Goal: Information Seeking & Learning: Compare options

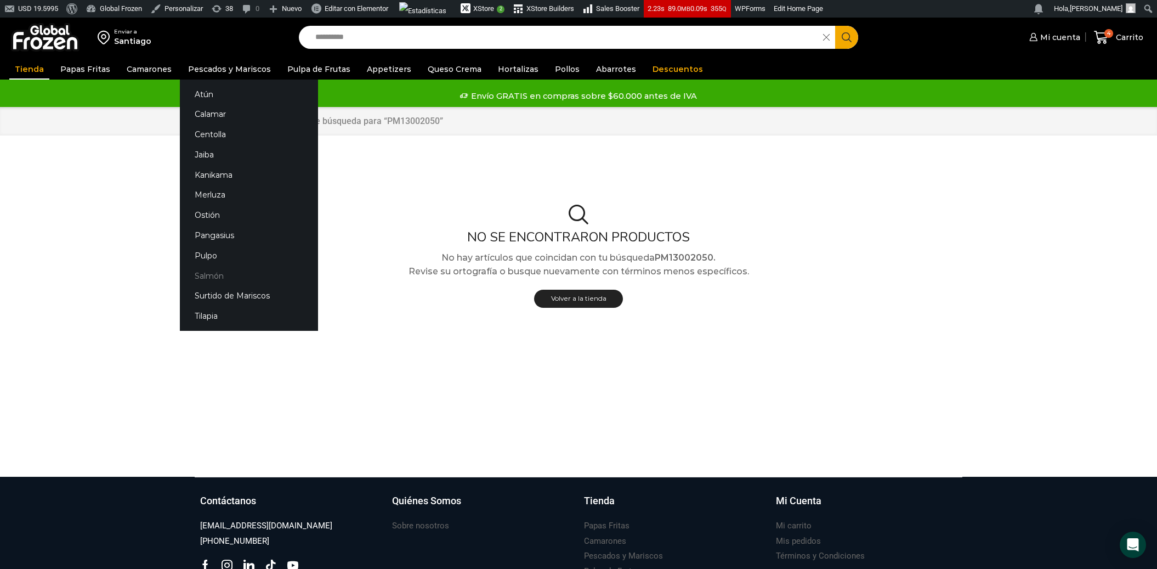
click at [207, 275] on link "Salmón" at bounding box center [249, 275] width 138 height 20
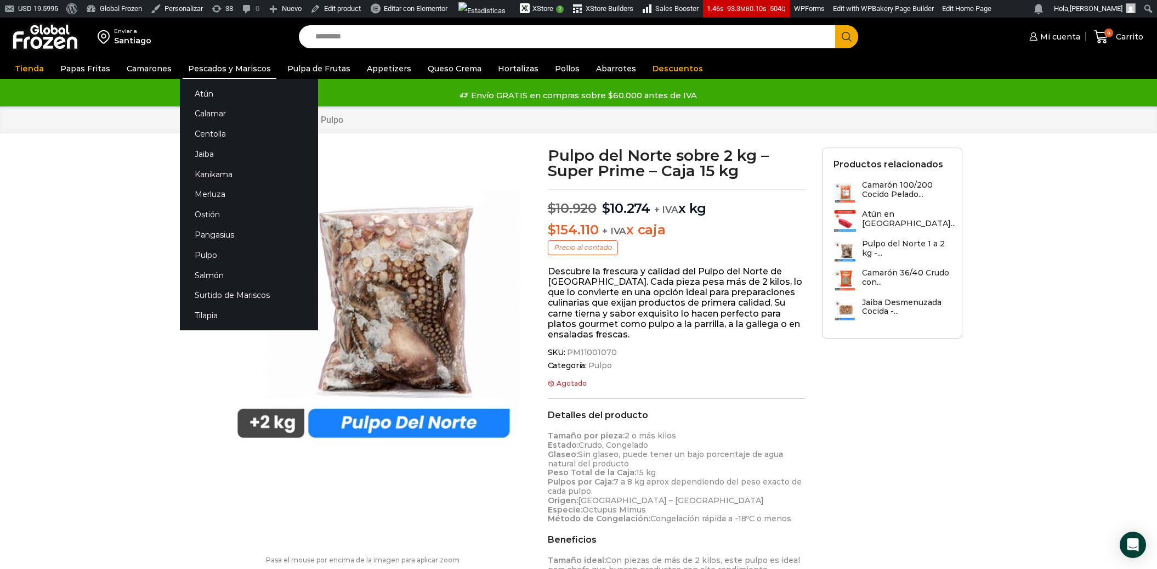
scroll to position [1, 0]
click at [202, 277] on link "Salmón" at bounding box center [249, 275] width 138 height 20
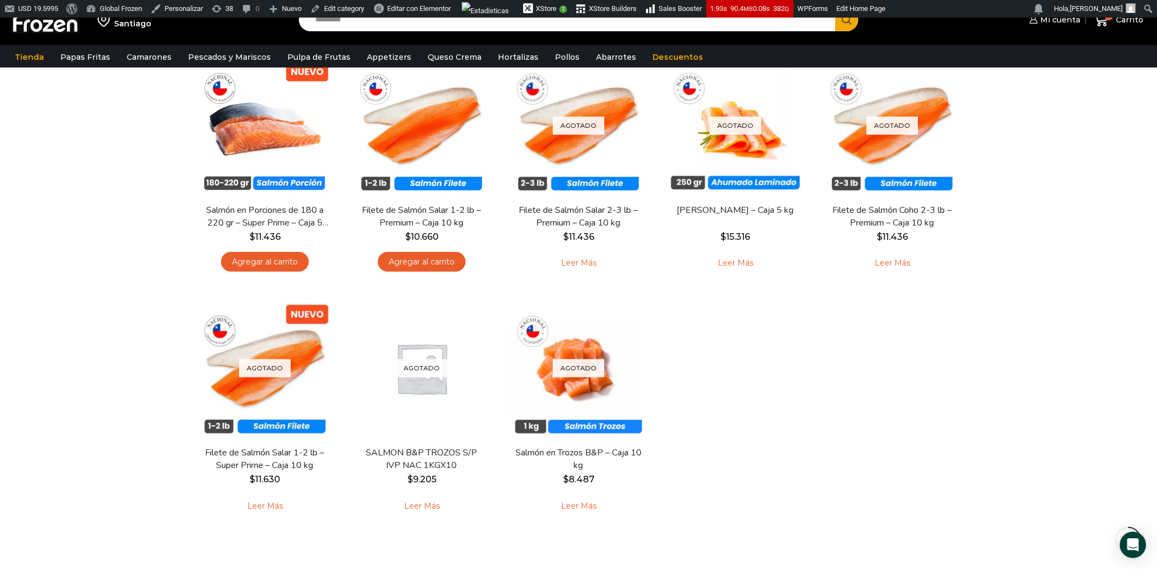
scroll to position [132, 0]
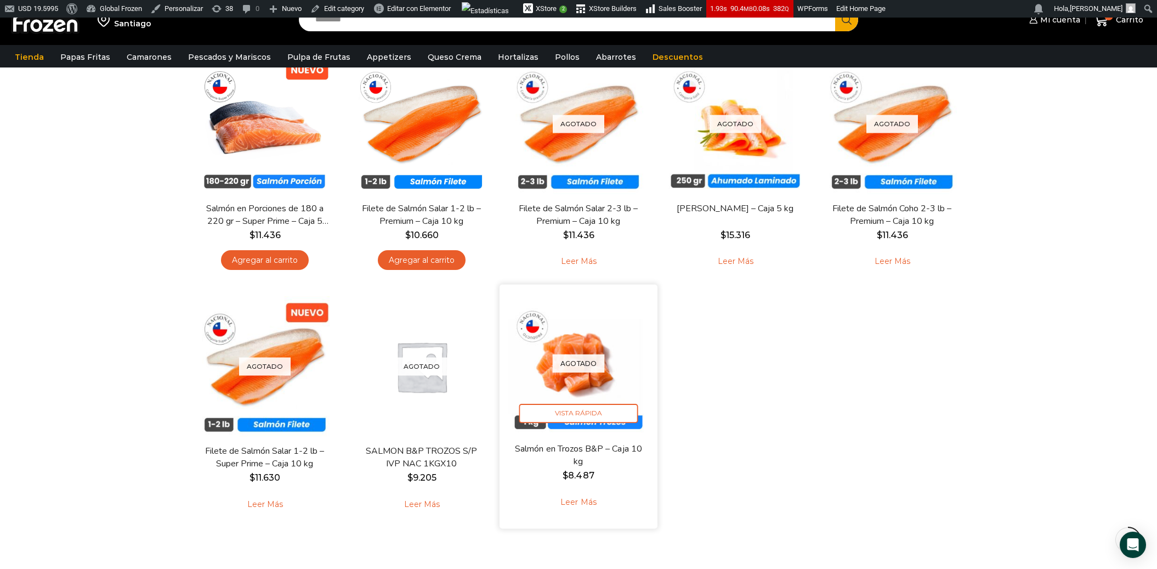
click at [536, 452] on link "Salmón en Trozos B&P – Caja 10 kg" at bounding box center [578, 455] width 127 height 26
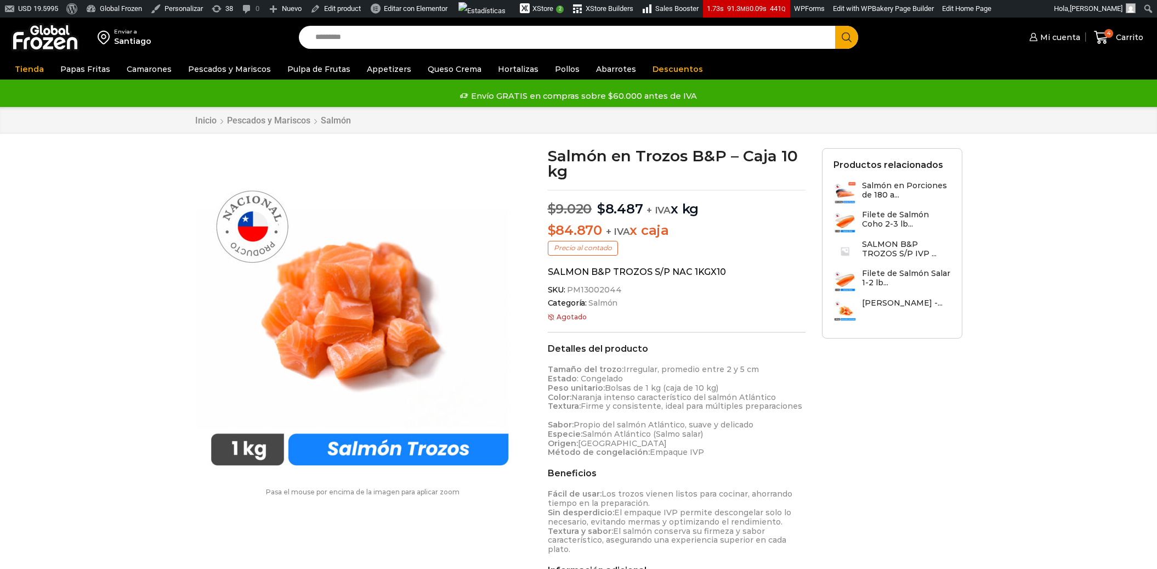
scroll to position [1, 0]
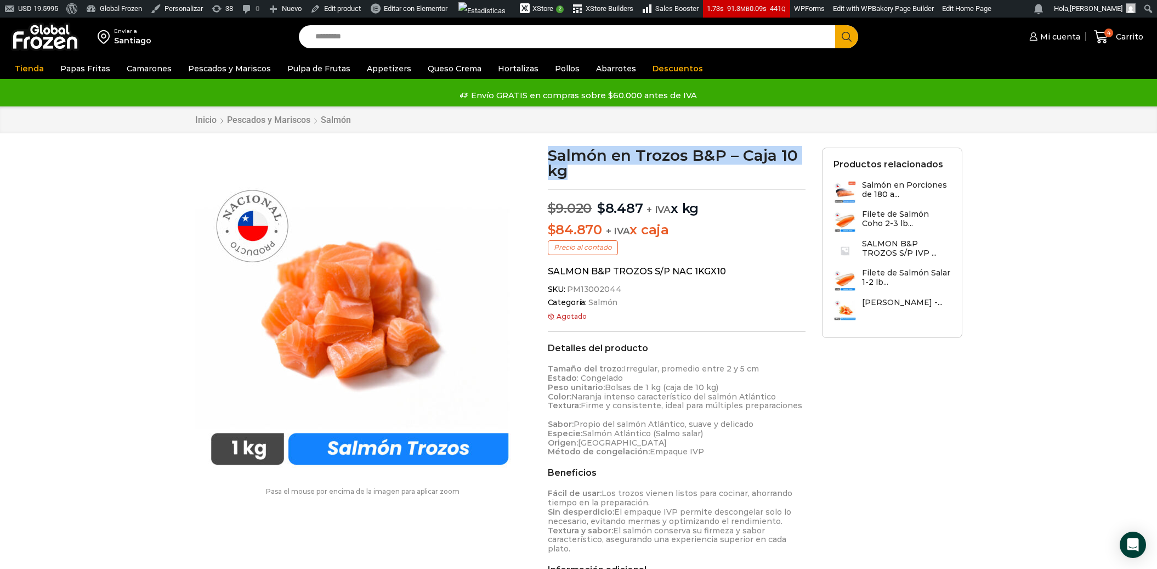
drag, startPoint x: 551, startPoint y: 154, endPoint x: 596, endPoint y: 179, distance: 51.4
click at [596, 179] on div "Salmón en Trozos B&P – Caja 10 kg $ 9.020 Original price was: $9.020. $ 8.487 C…" at bounding box center [677, 413] width 275 height 531
copy div "Salmón en Trozos B&P – Caja 10 kg"
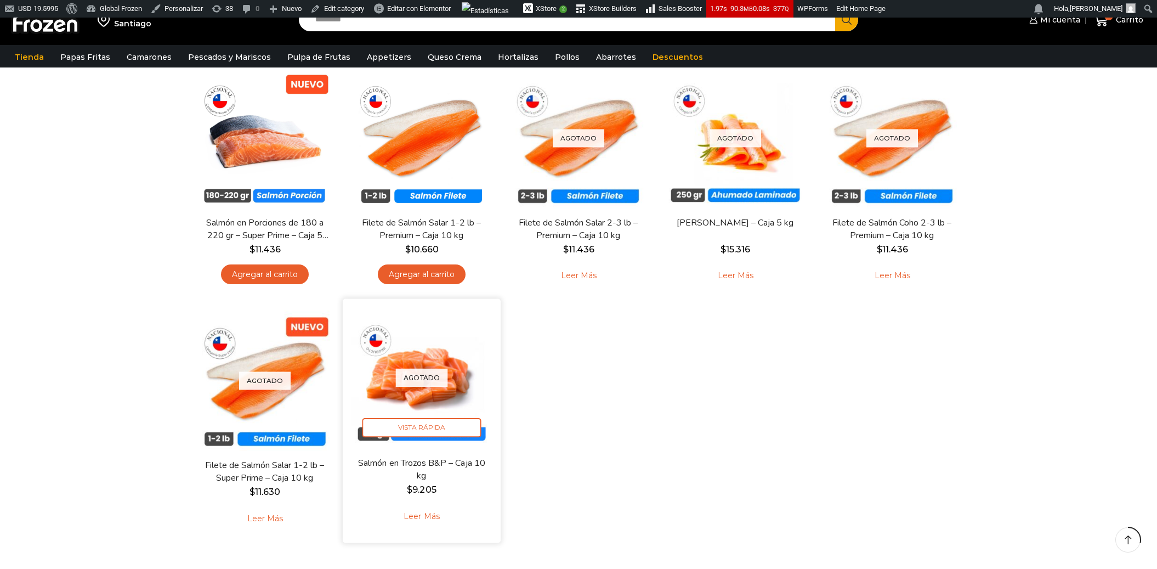
scroll to position [134, 0]
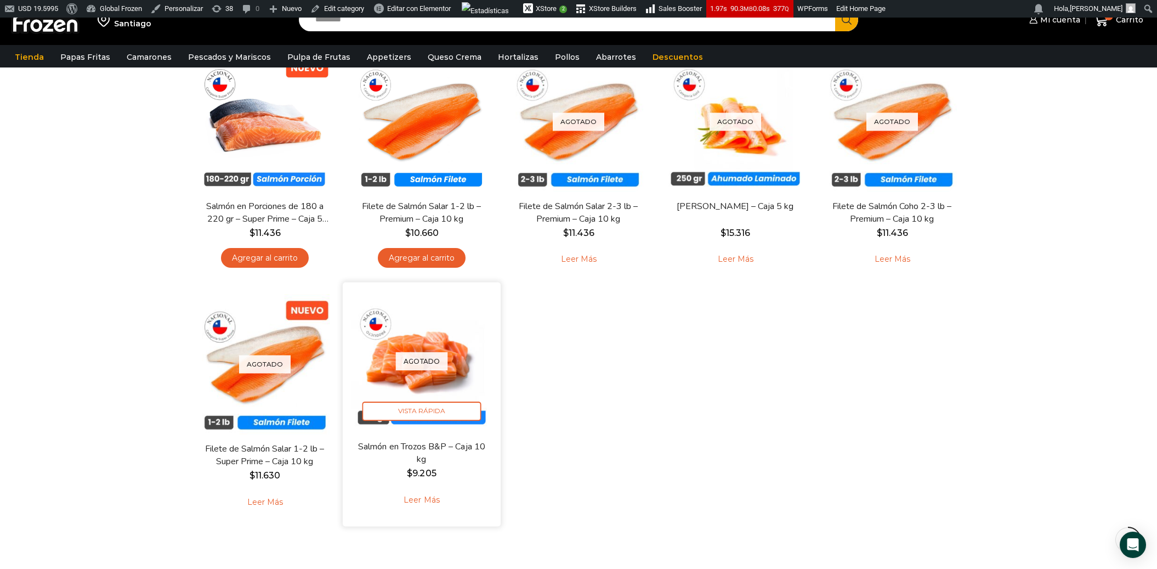
click at [424, 501] on link "Leer más" at bounding box center [422, 500] width 70 height 24
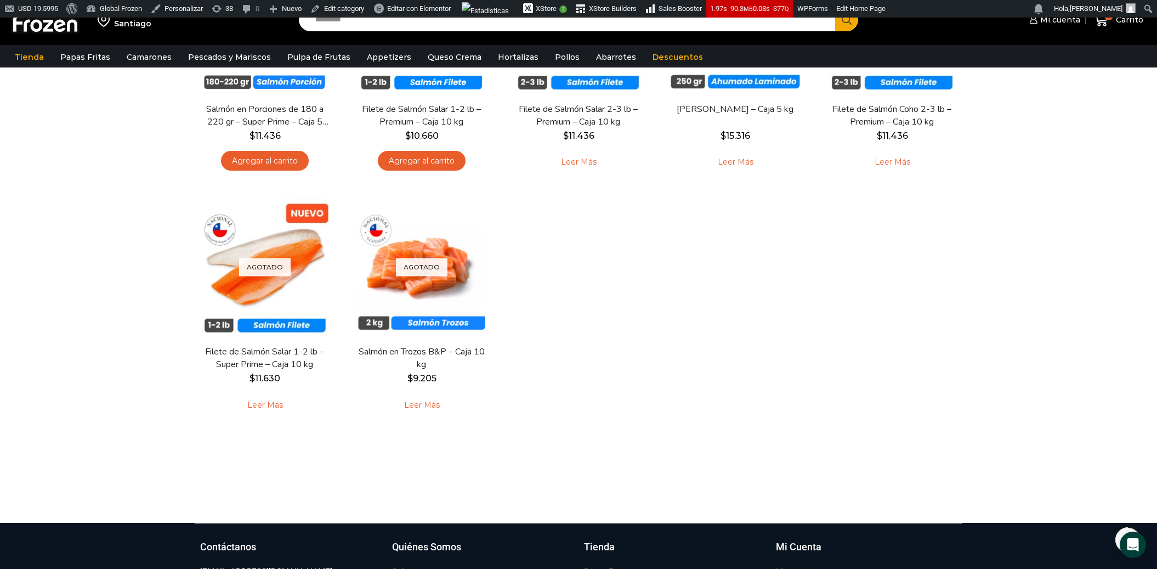
scroll to position [234, 0]
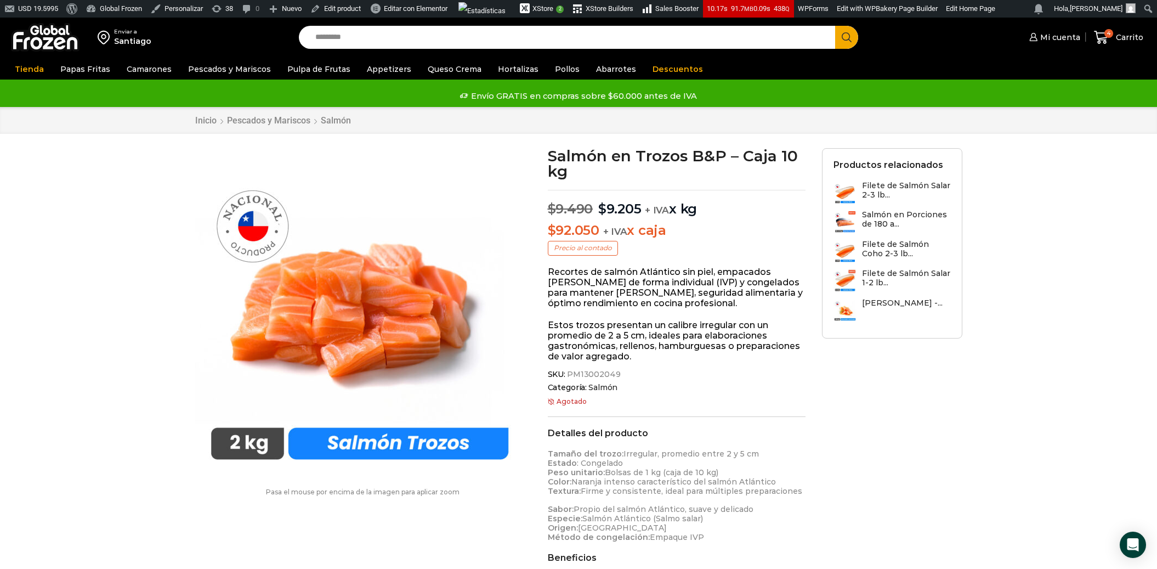
click at [613, 384] on link "Salmón" at bounding box center [602, 387] width 31 height 9
drag, startPoint x: 615, startPoint y: 375, endPoint x: 565, endPoint y: 375, distance: 49.9
click at [565, 375] on span "PM13002049" at bounding box center [592, 374] width 55 height 9
copy span "PM13002049"
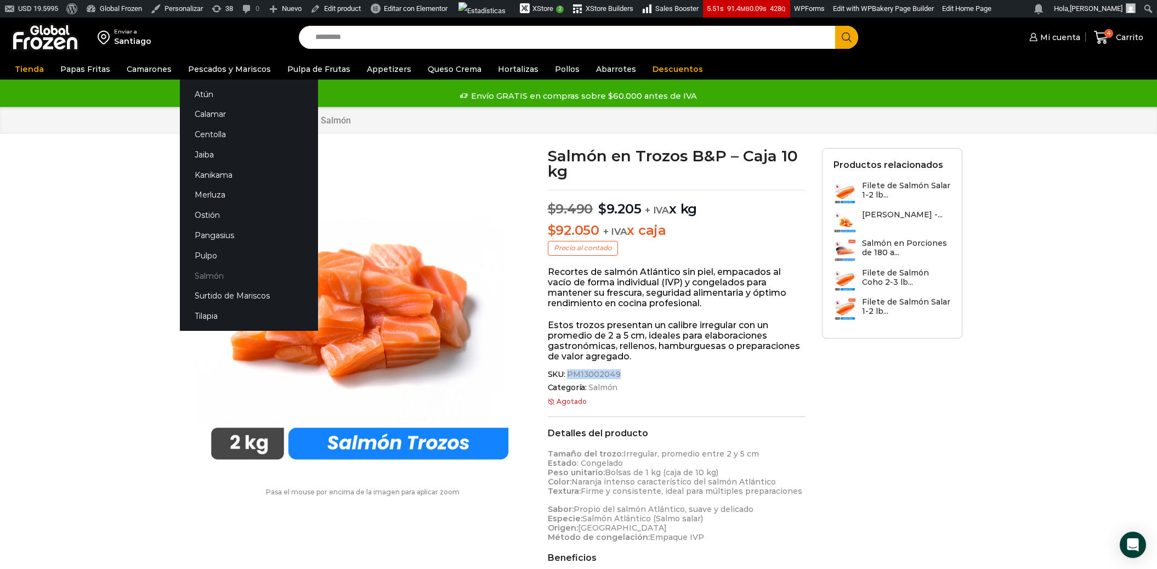
click at [201, 273] on link "Salmón" at bounding box center [249, 275] width 138 height 20
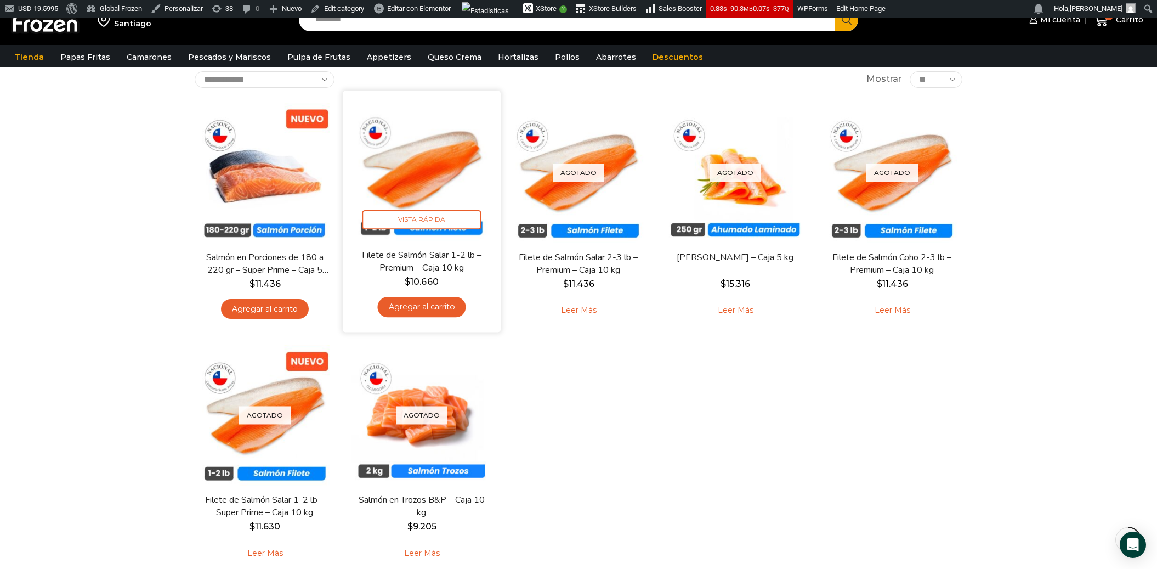
scroll to position [82, 0]
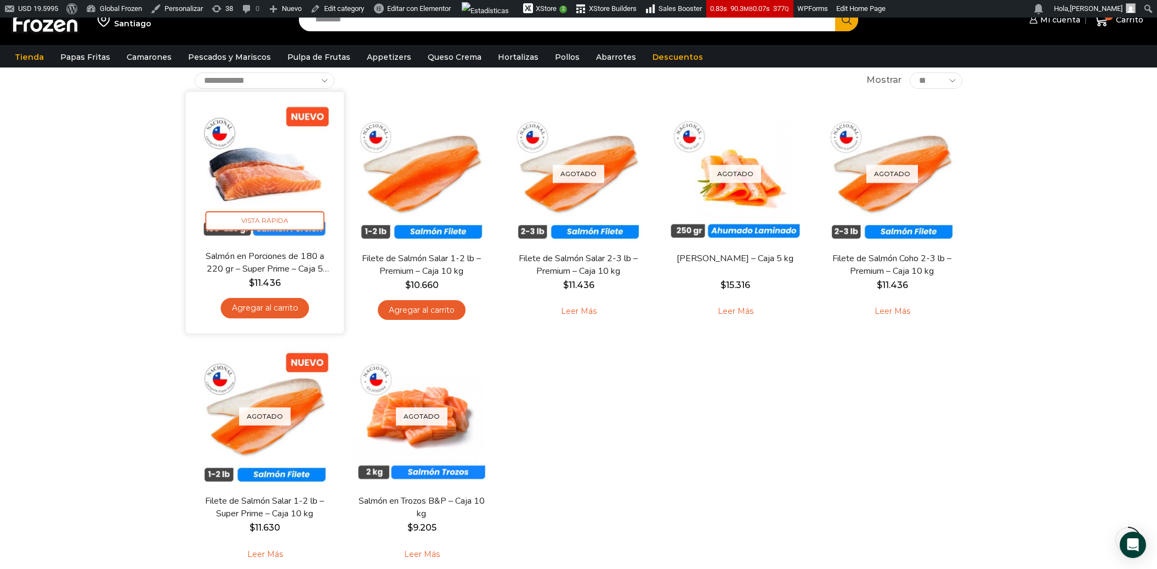
click at [252, 162] on img at bounding box center [264, 170] width 141 height 141
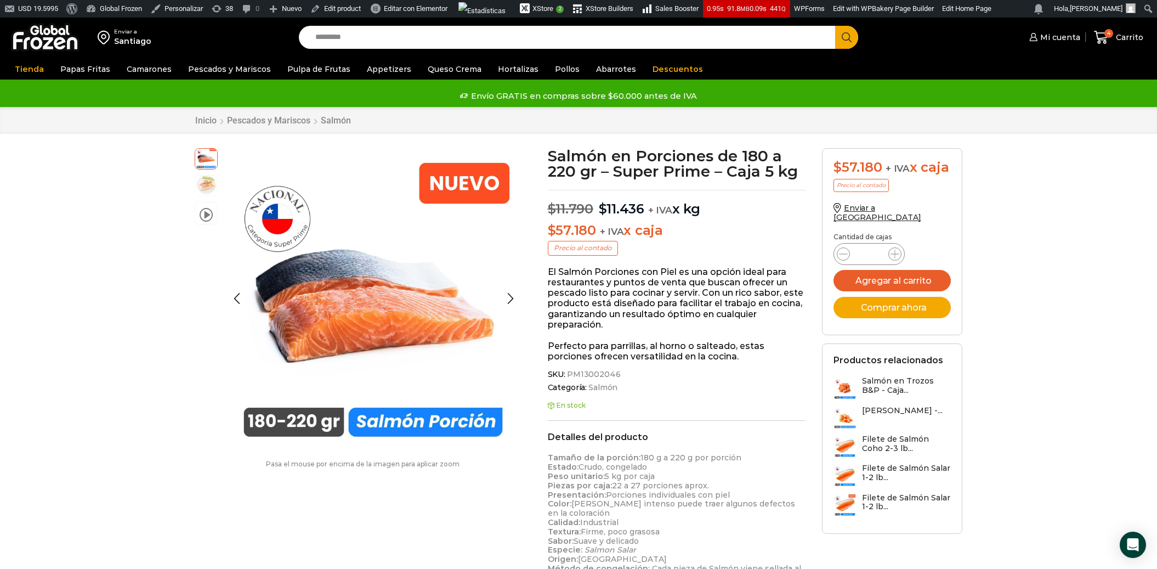
click at [204, 184] on img at bounding box center [206, 185] width 22 height 22
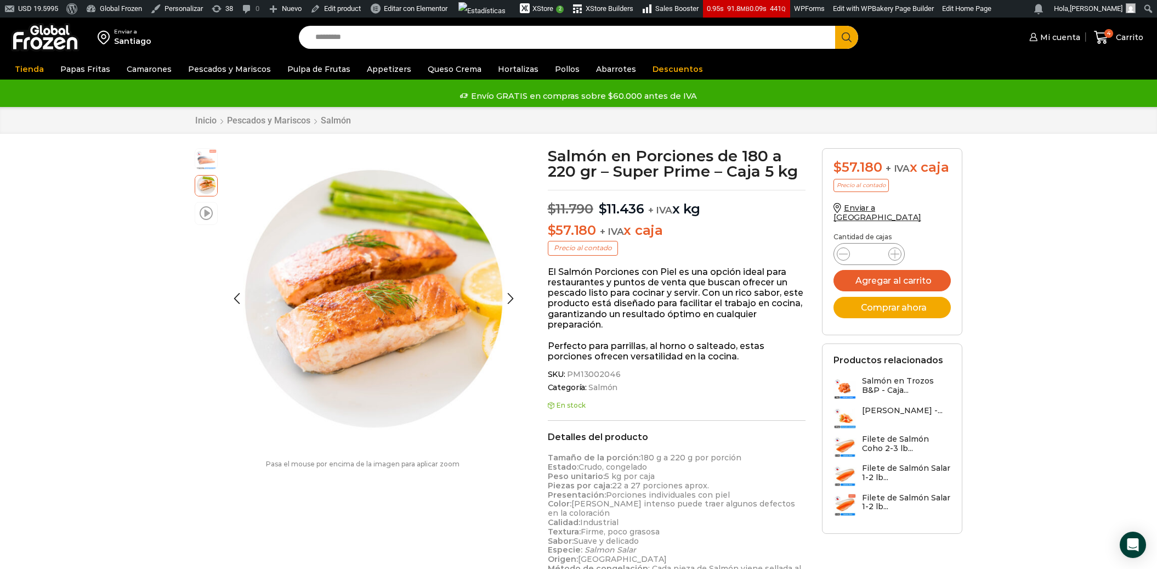
click at [206, 213] on span at bounding box center [206, 212] width 13 height 15
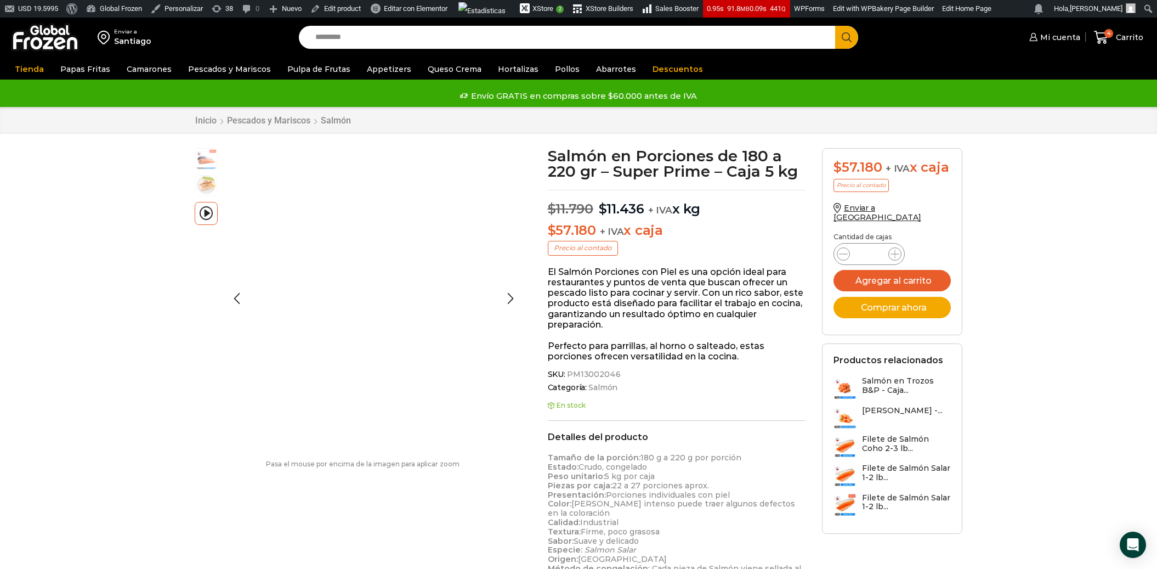
click at [211, 182] on img at bounding box center [206, 185] width 22 height 22
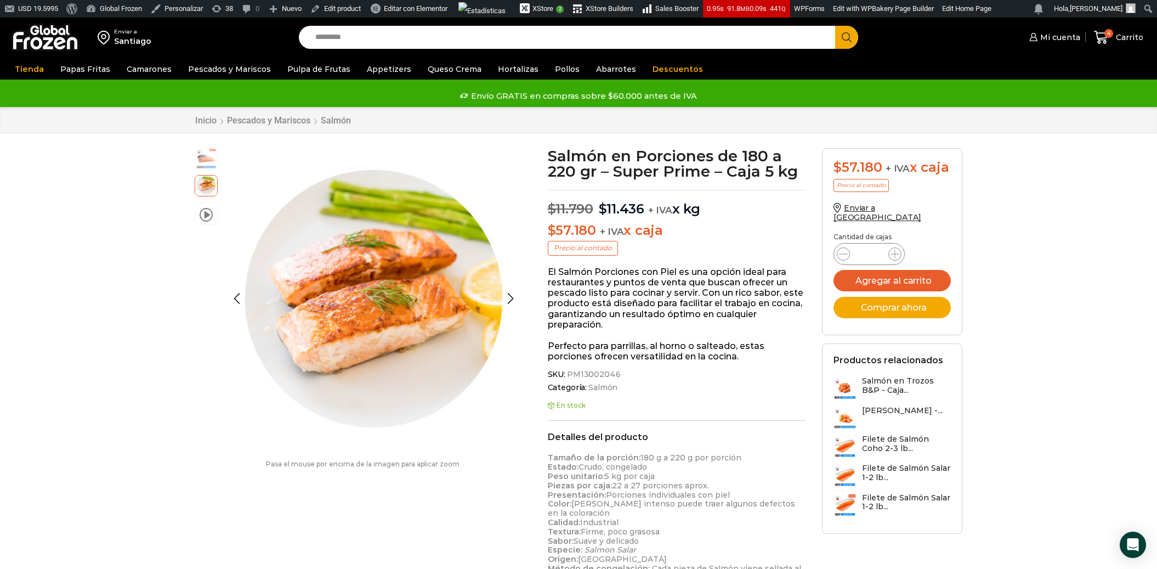
click at [210, 161] on img at bounding box center [206, 158] width 22 height 22
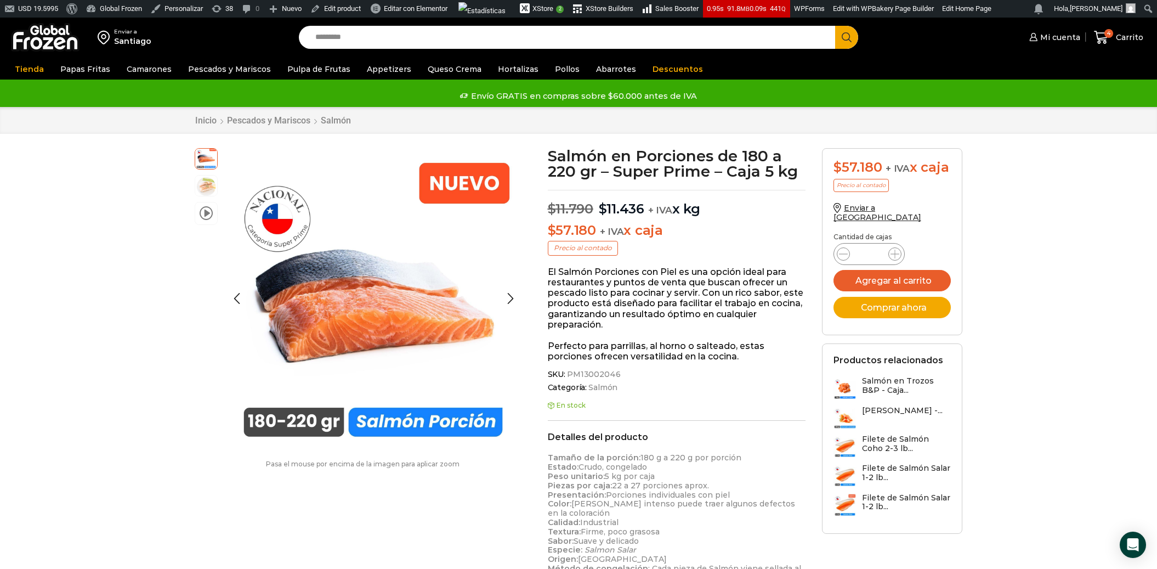
click at [213, 211] on li "video" at bounding box center [206, 213] width 23 height 23
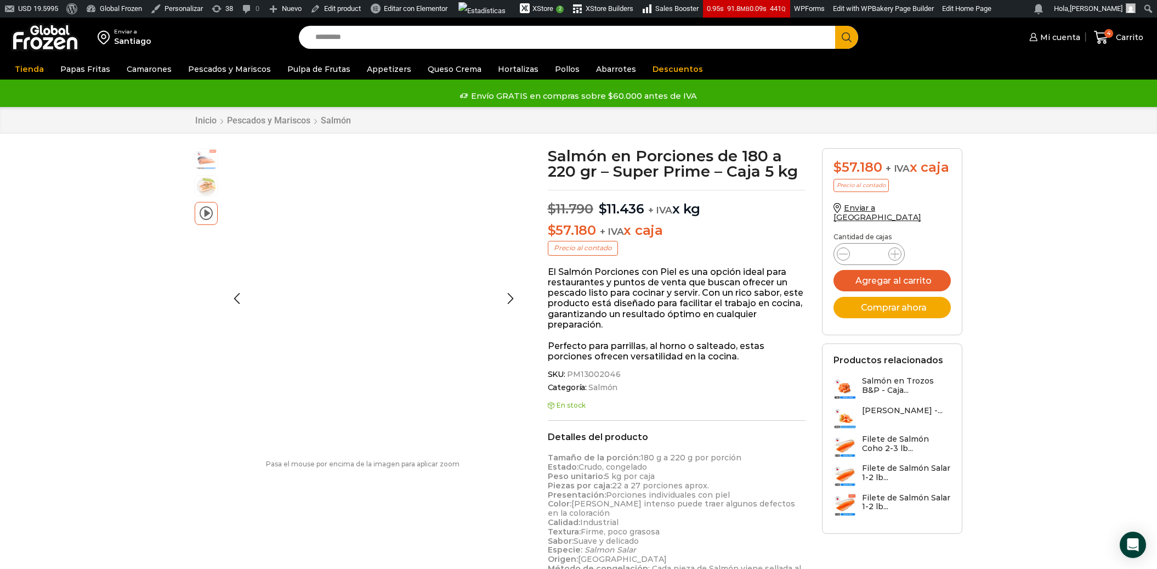
click at [207, 214] on span at bounding box center [206, 212] width 13 height 15
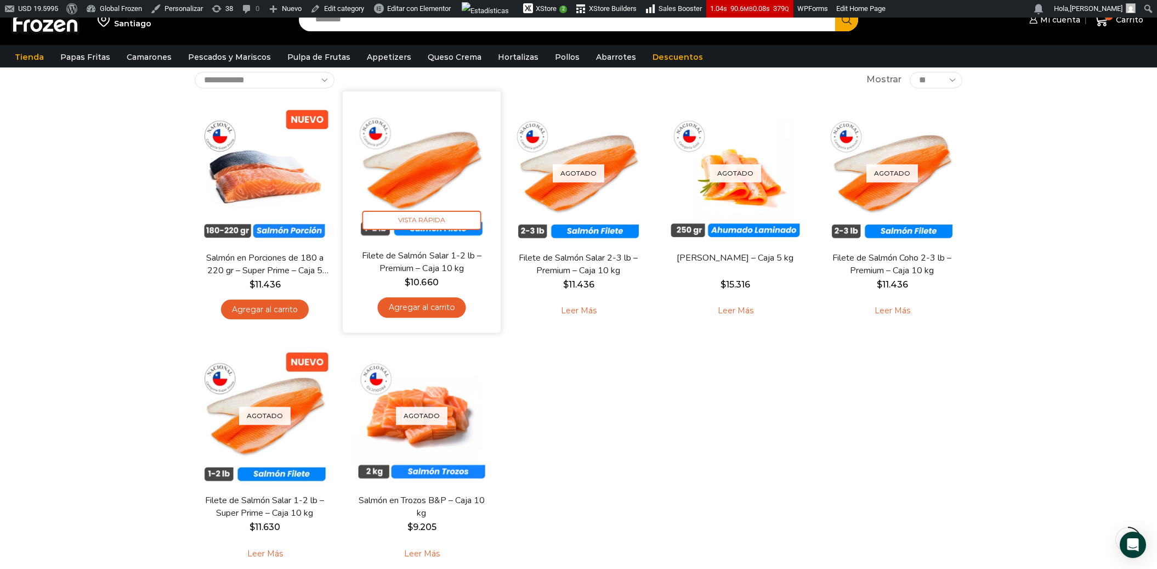
scroll to position [81, 0]
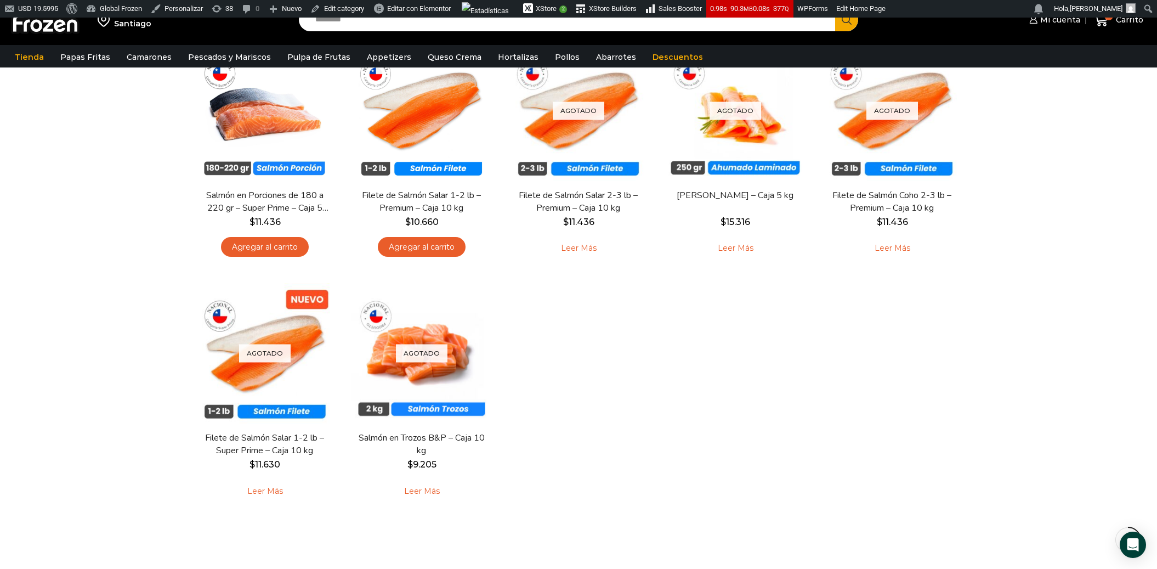
scroll to position [94, 0]
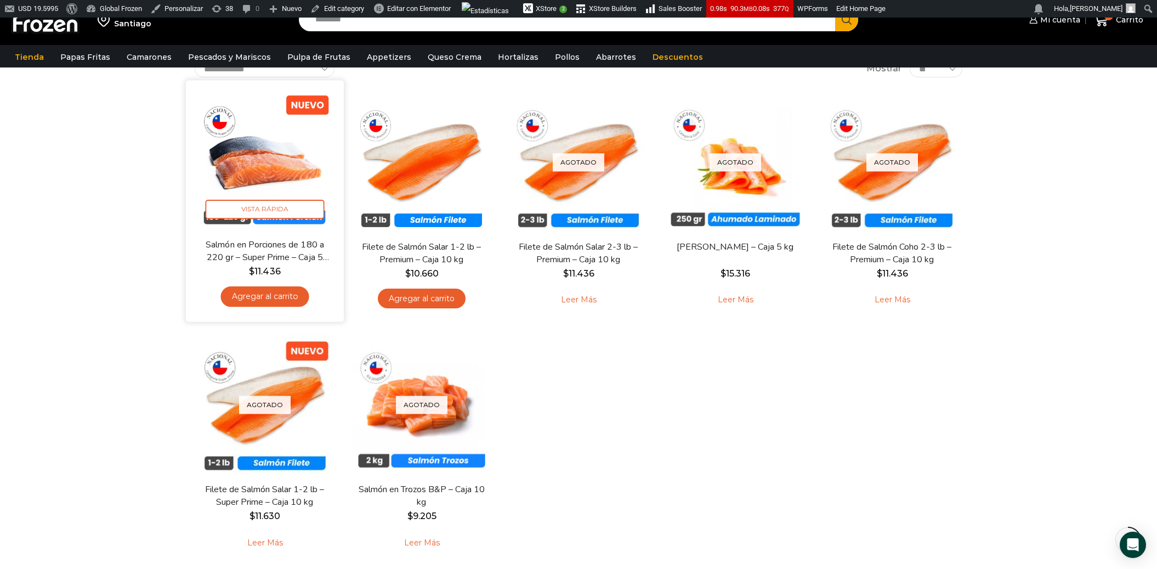
click at [276, 178] on img at bounding box center [264, 158] width 141 height 141
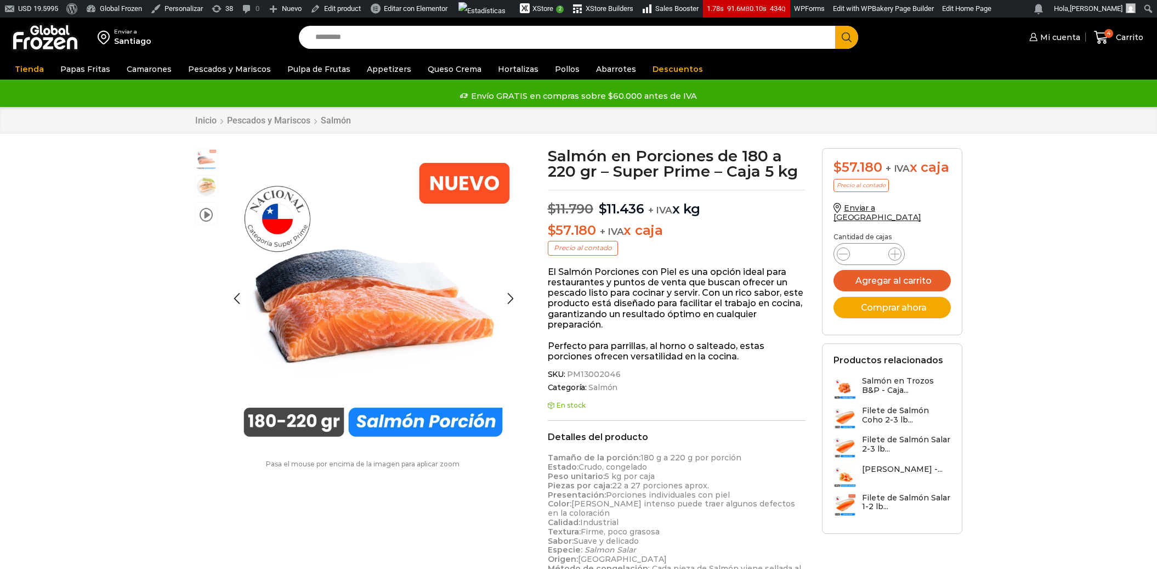
scroll to position [1, 0]
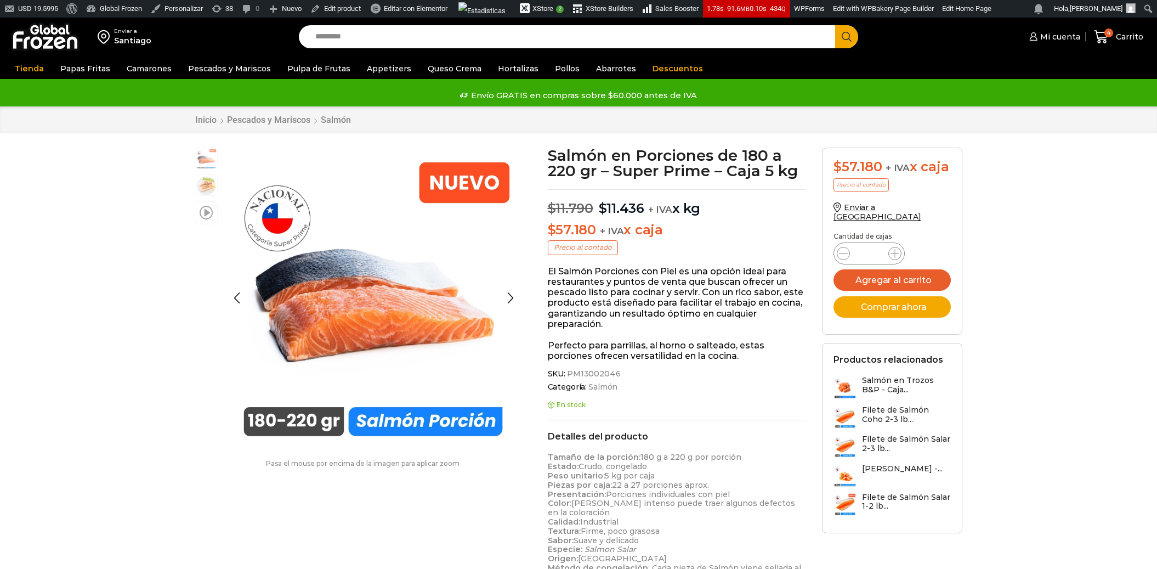
click at [201, 219] on li "video" at bounding box center [206, 212] width 23 height 23
